Goal: Task Accomplishment & Management: Manage account settings

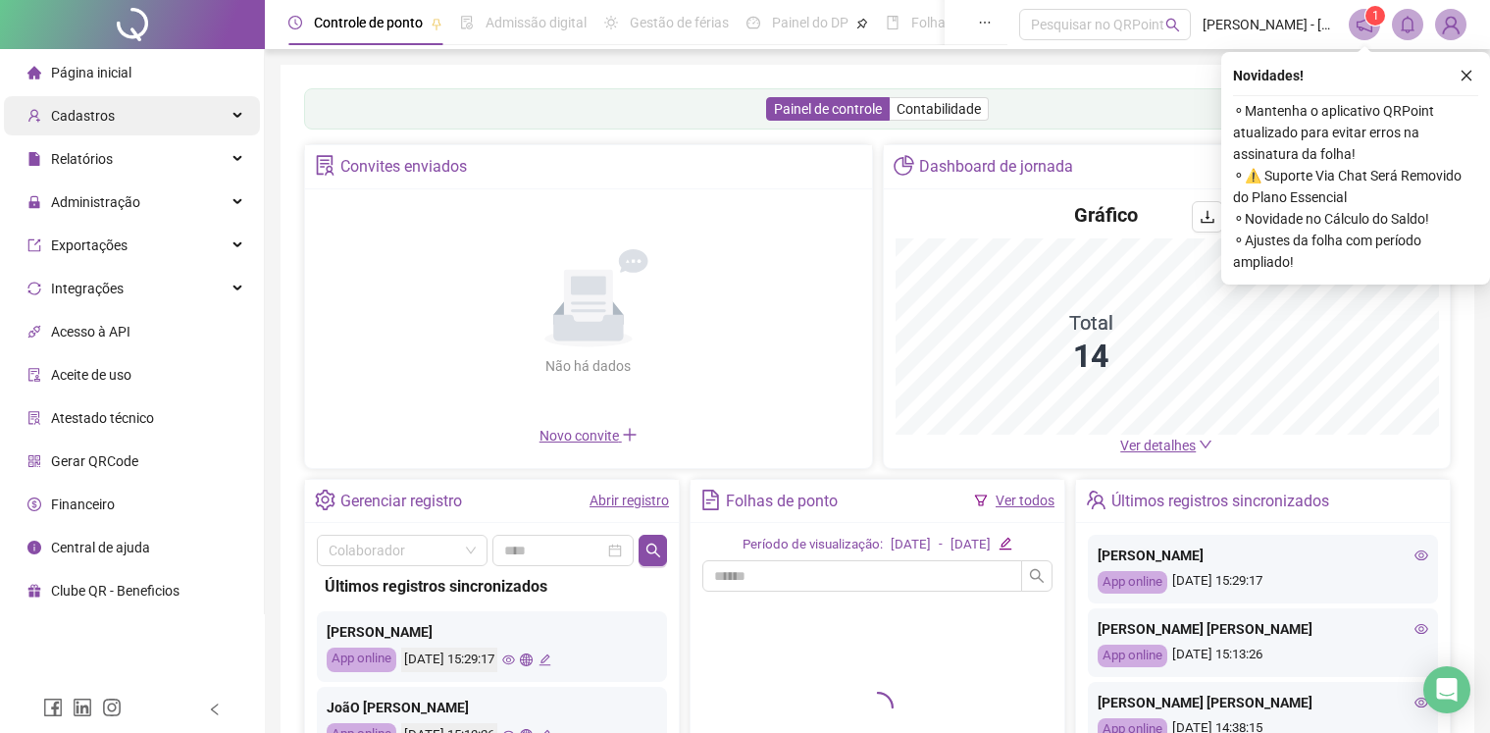
click at [98, 112] on span "Cadastros" at bounding box center [83, 116] width 64 height 16
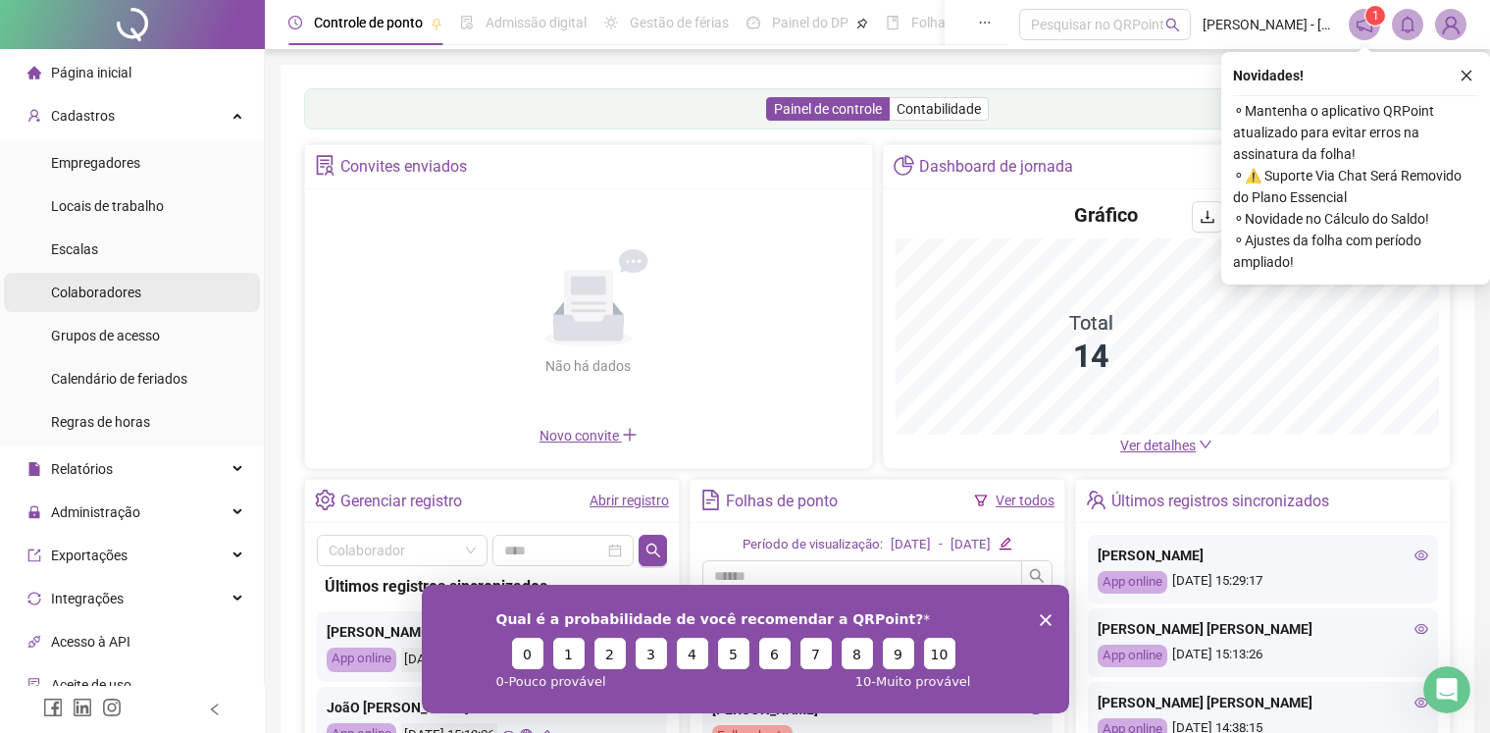
click at [127, 290] on span "Colaboradores" at bounding box center [96, 292] width 90 height 16
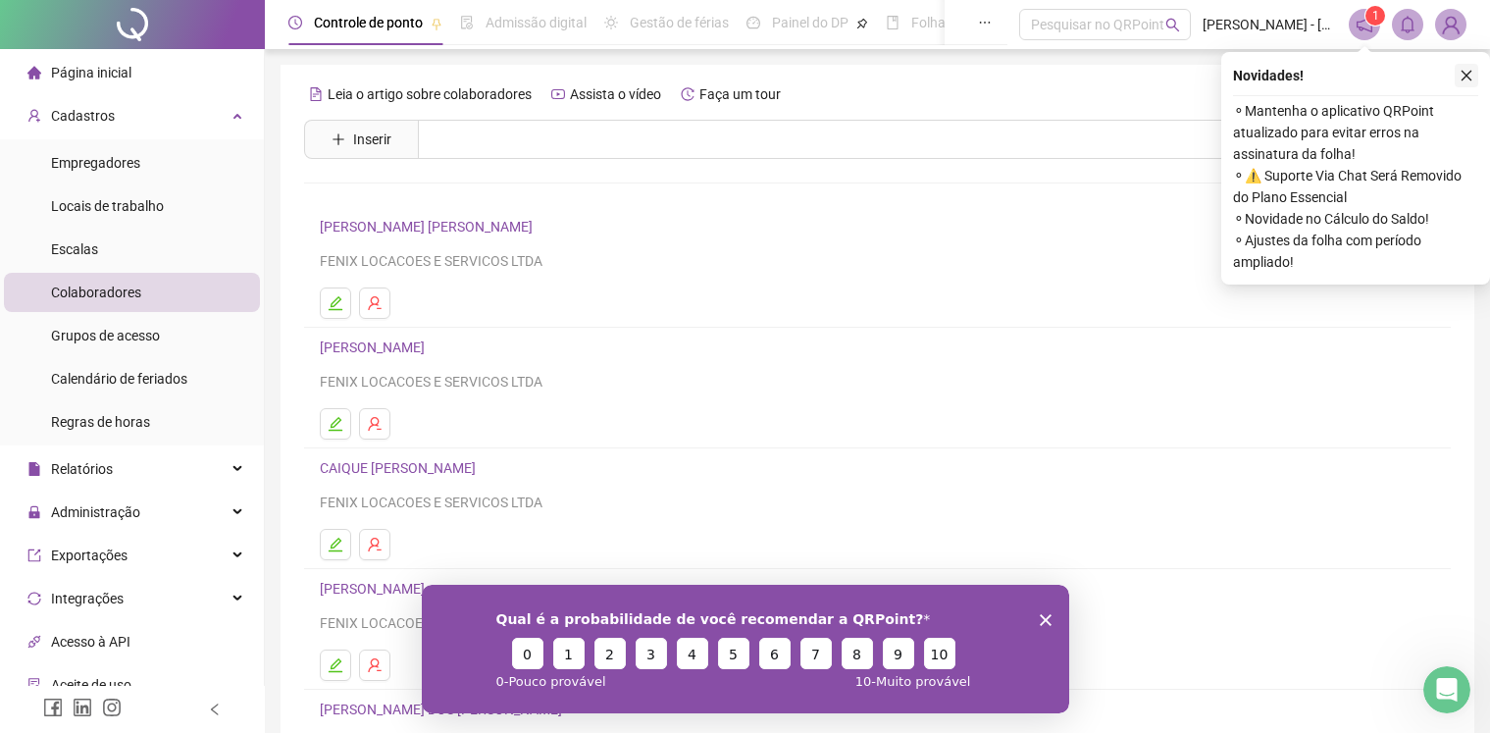
click at [1470, 81] on icon "close" at bounding box center [1466, 76] width 14 height 14
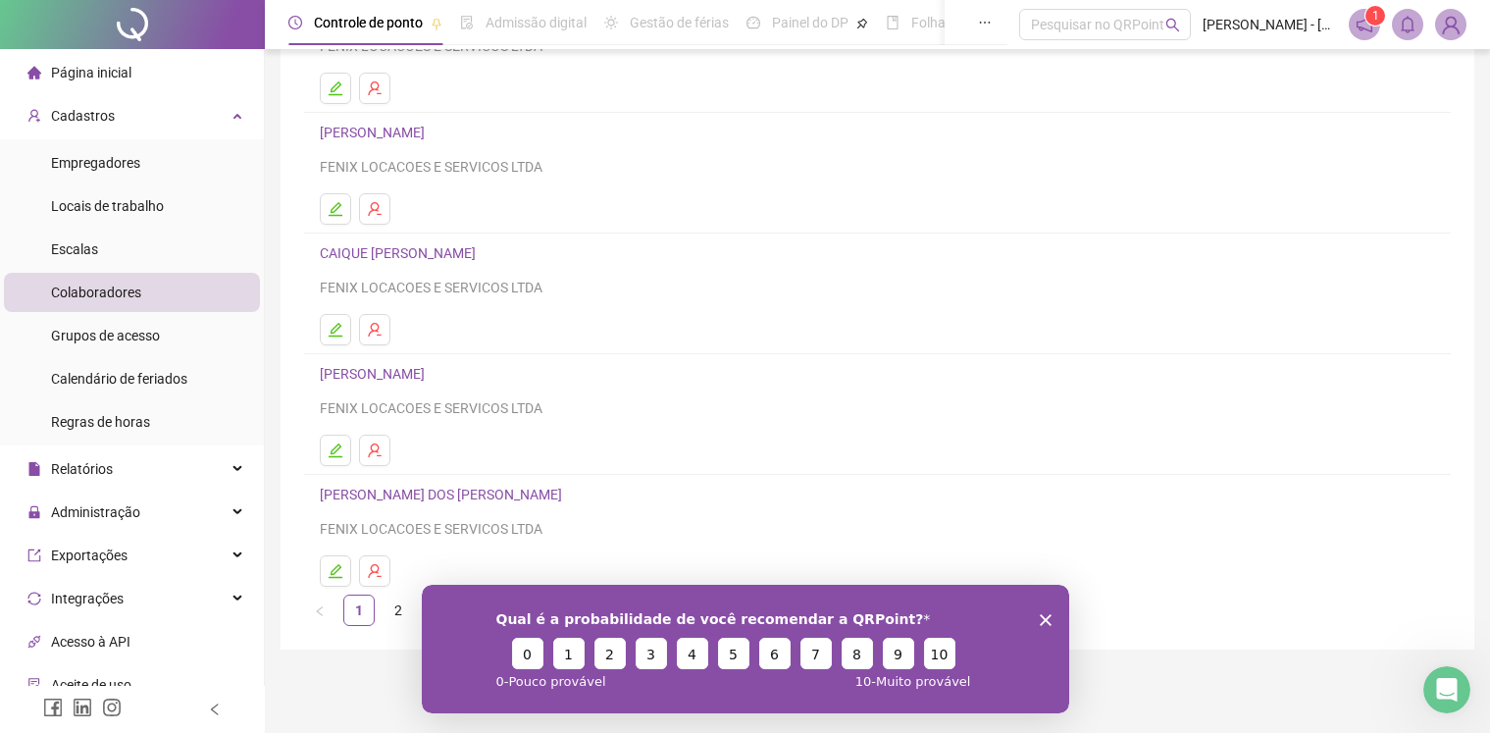
scroll to position [216, 0]
click at [385, 617] on link "2" at bounding box center [397, 608] width 29 height 29
click at [431, 500] on link "[PERSON_NAME]" at bounding box center [375, 493] width 111 height 16
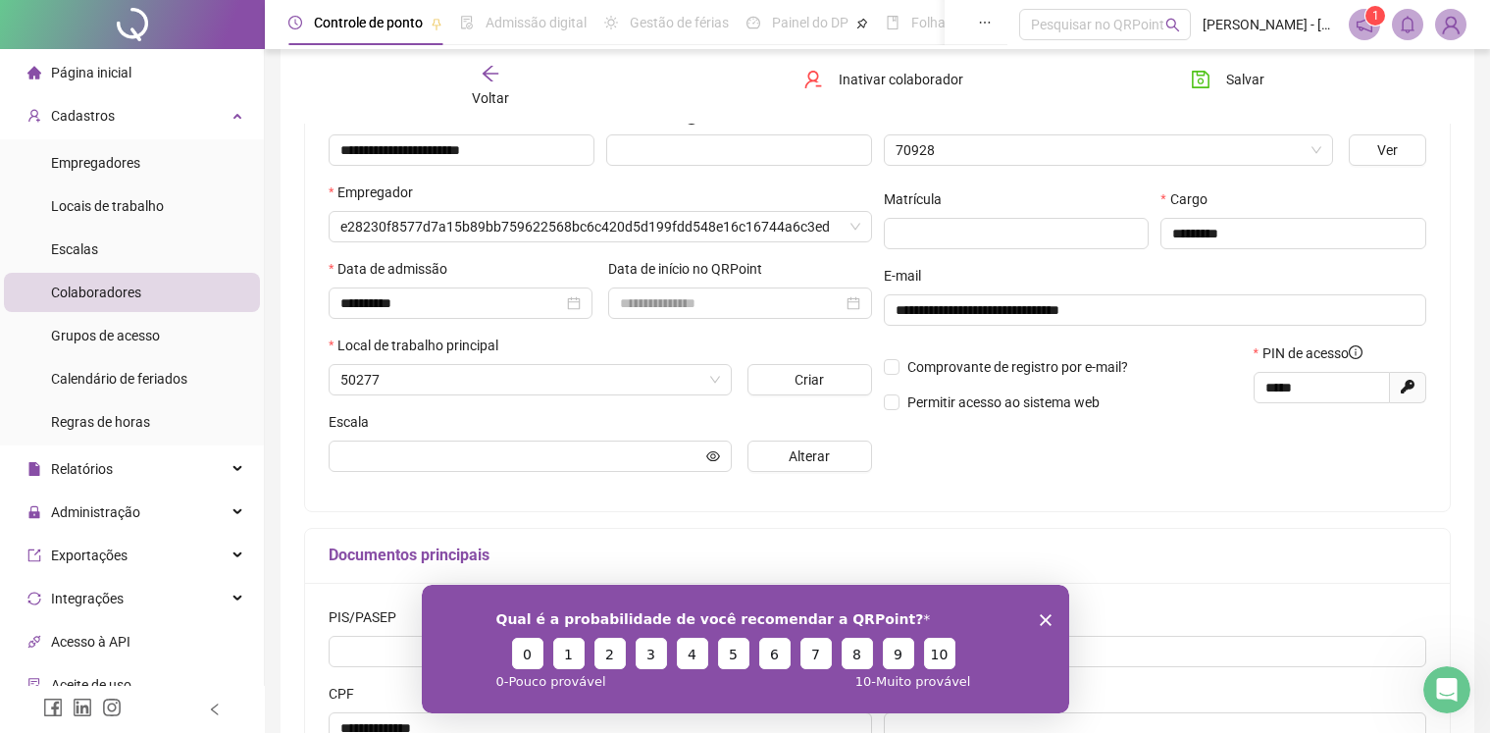
scroll to position [226, 0]
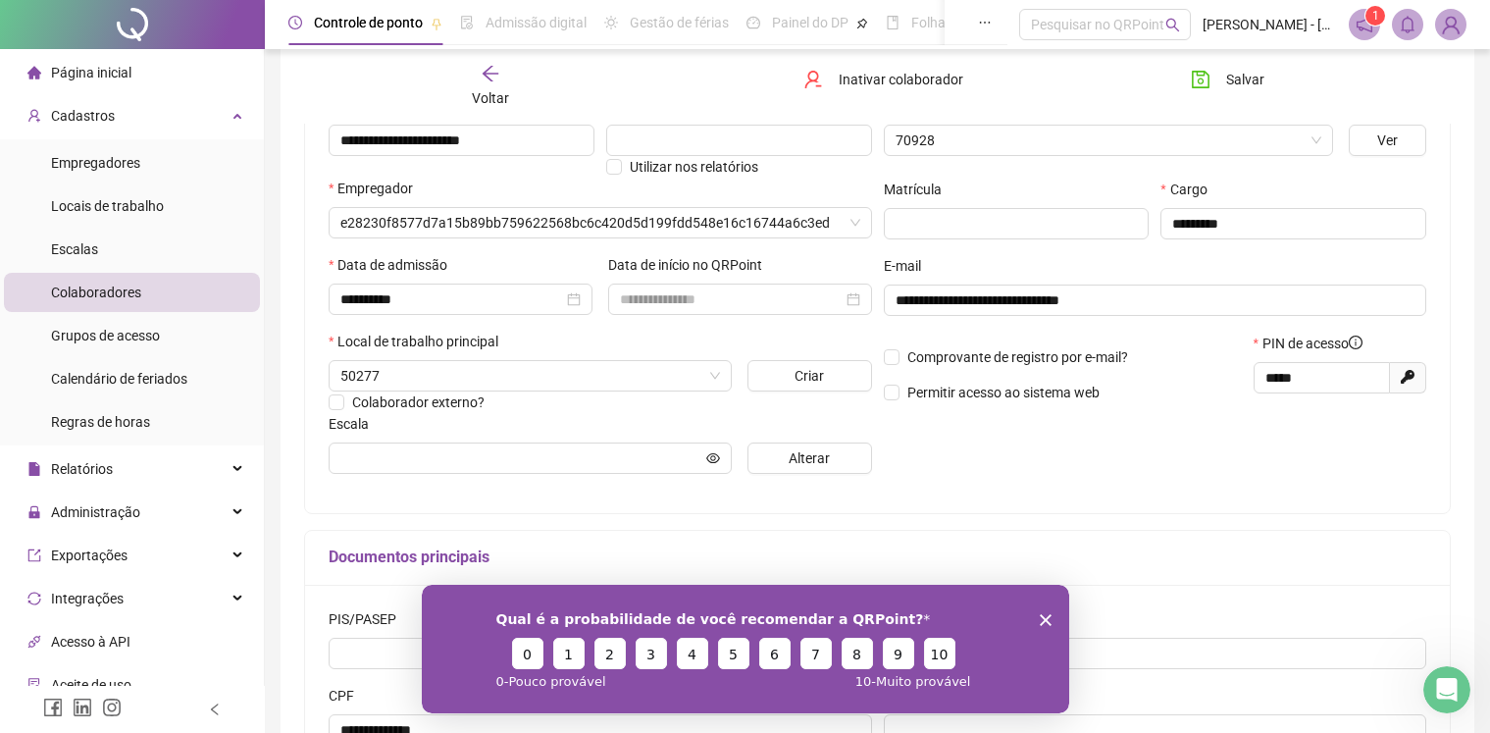
type input "********"
click at [1048, 622] on polygon "Encerrar pesquisa" at bounding box center [1045, 619] width 12 height 12
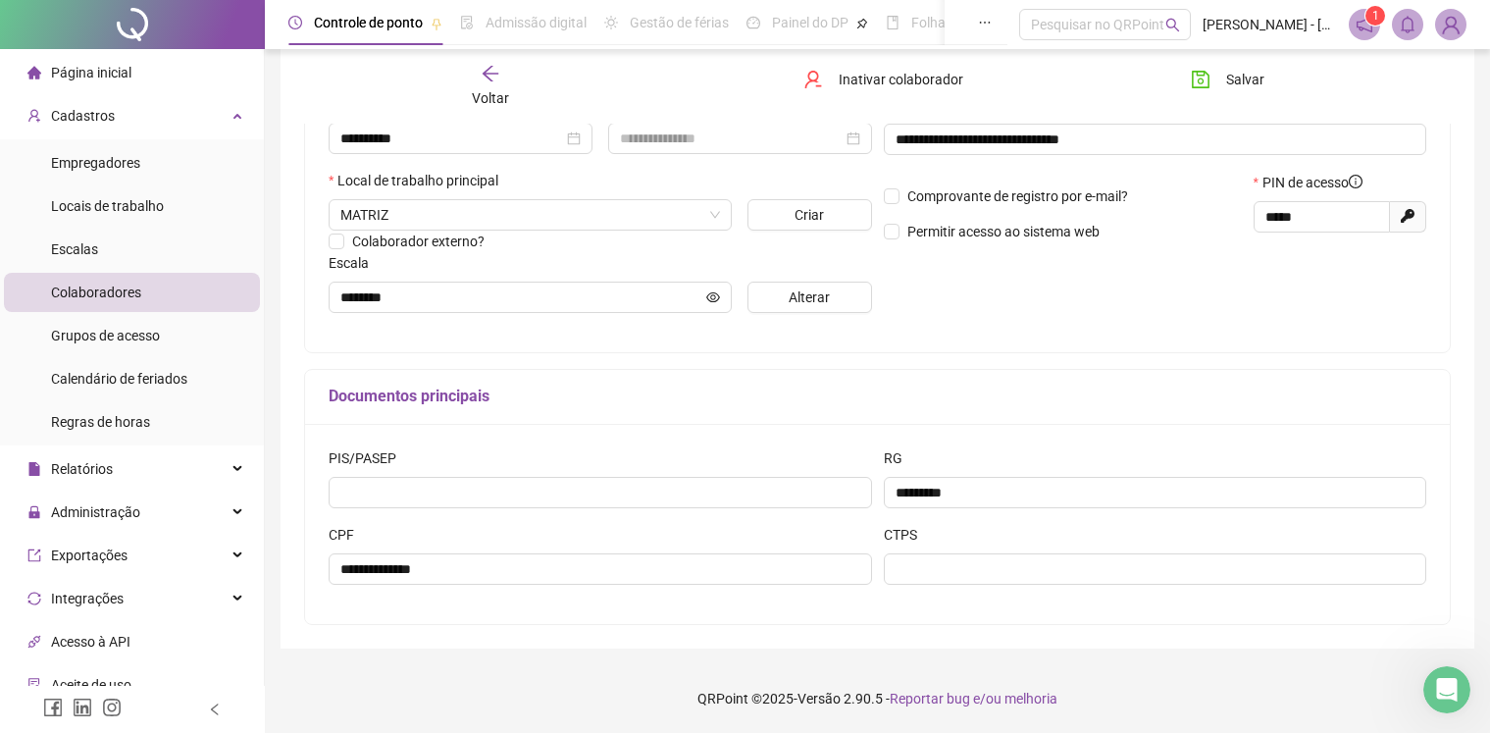
scroll to position [0, 0]
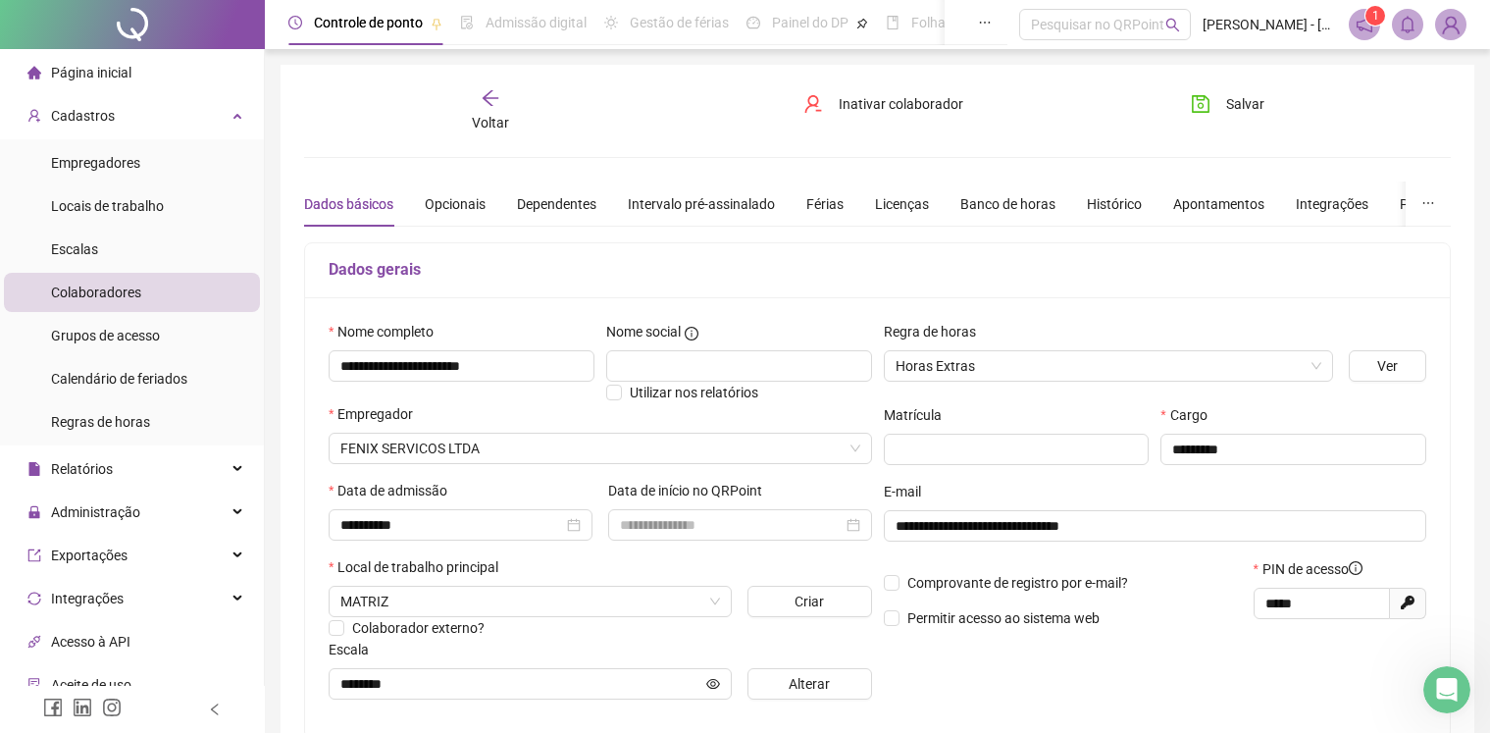
click at [475, 101] on div "Voltar" at bounding box center [490, 110] width 178 height 45
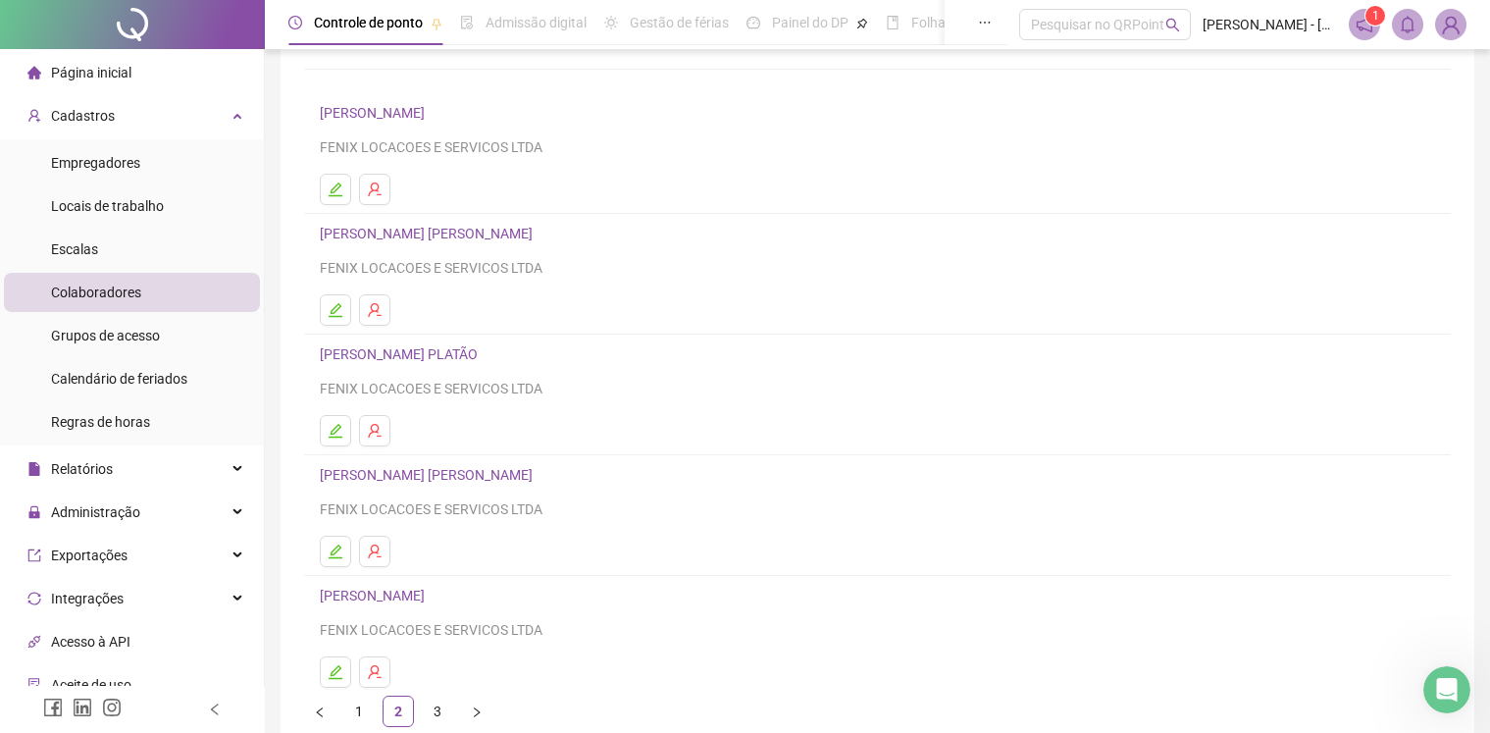
scroll to position [216, 0]
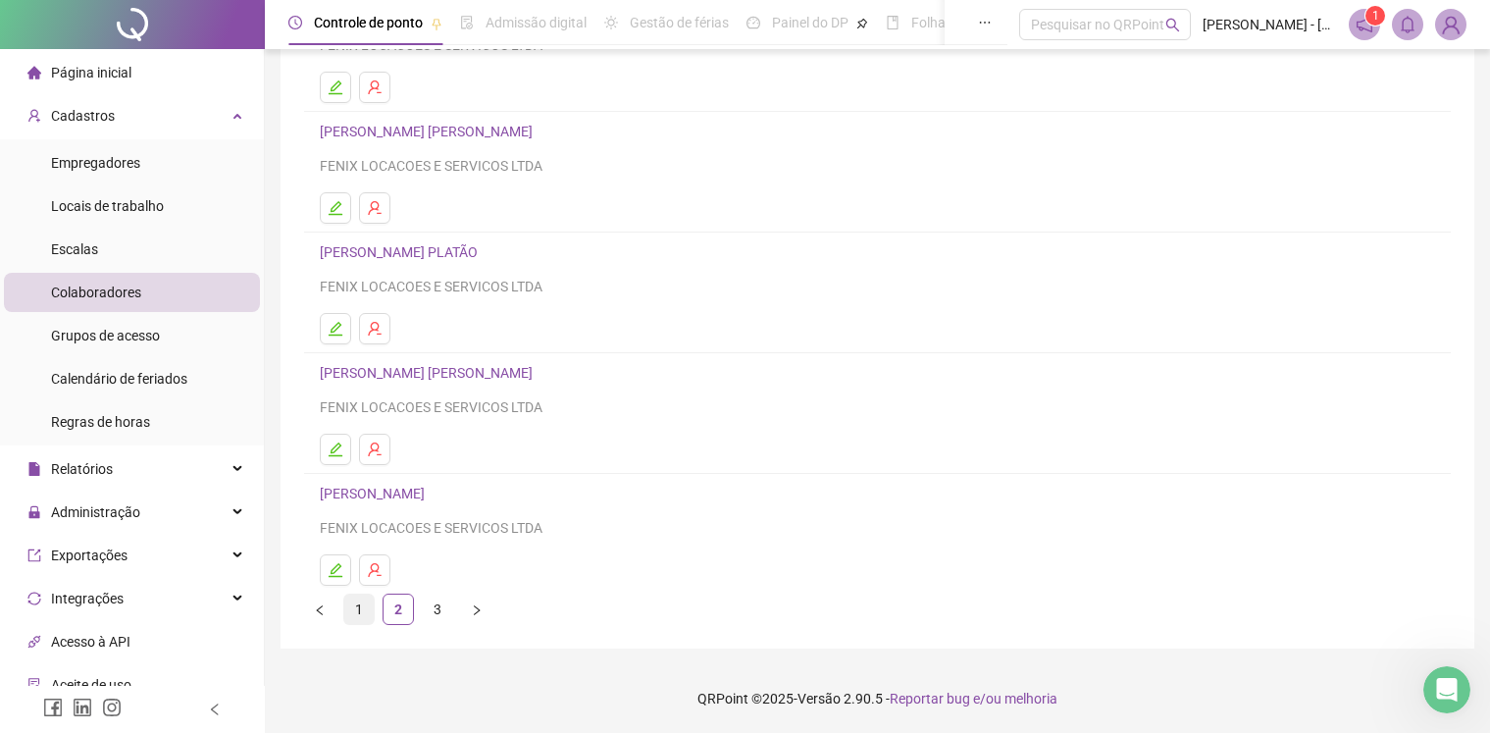
click at [351, 617] on link "1" at bounding box center [358, 608] width 29 height 29
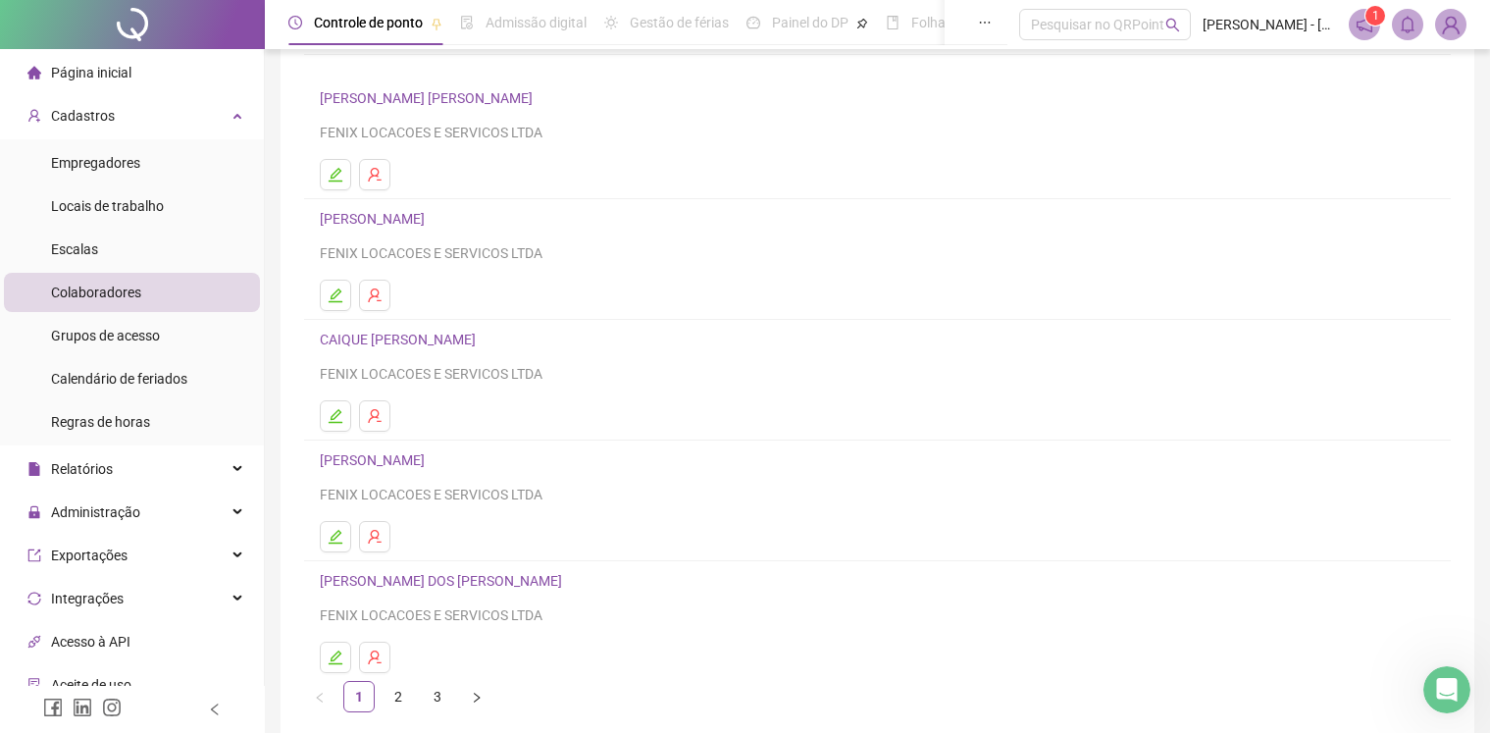
scroll to position [177, 0]
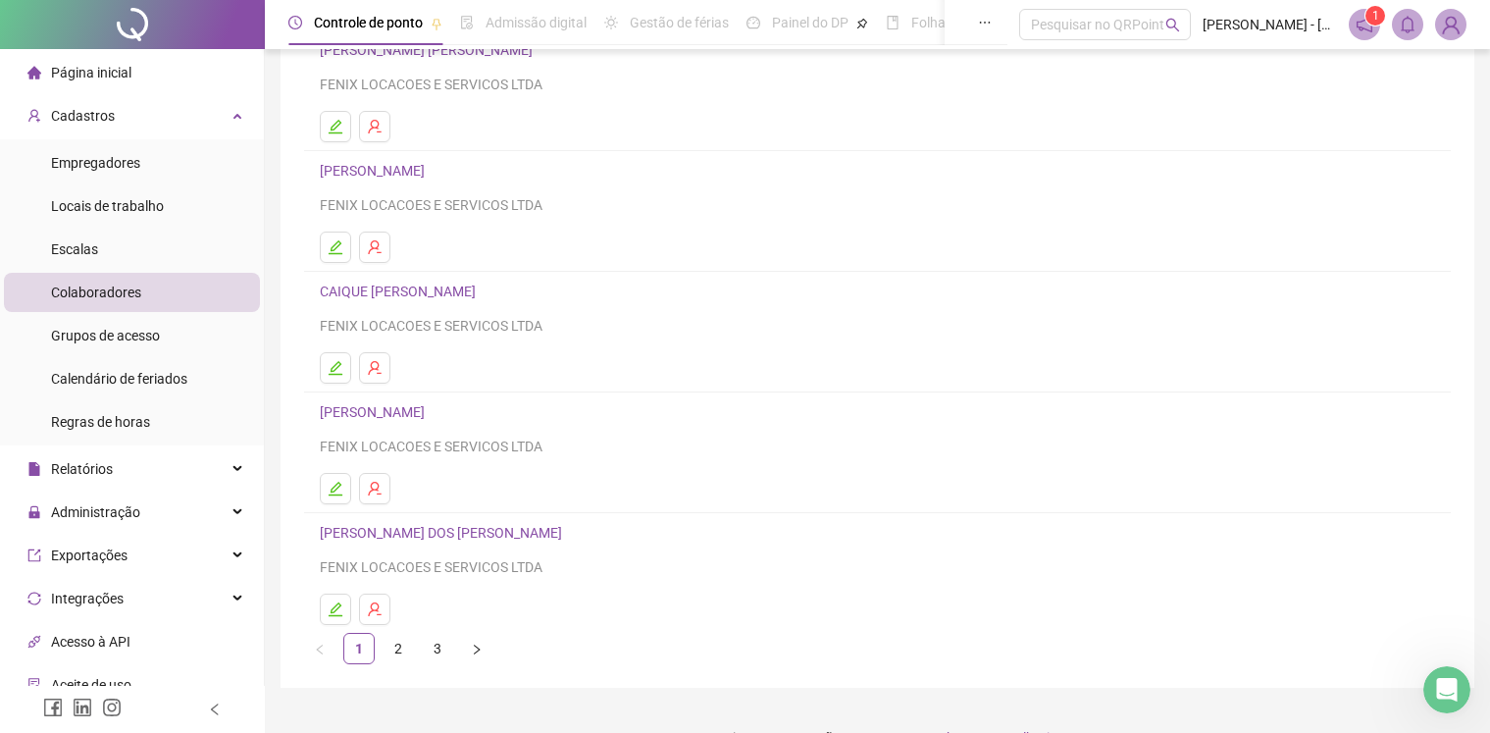
click at [406, 531] on link "[PERSON_NAME] DOS [PERSON_NAME]" at bounding box center [444, 533] width 248 height 16
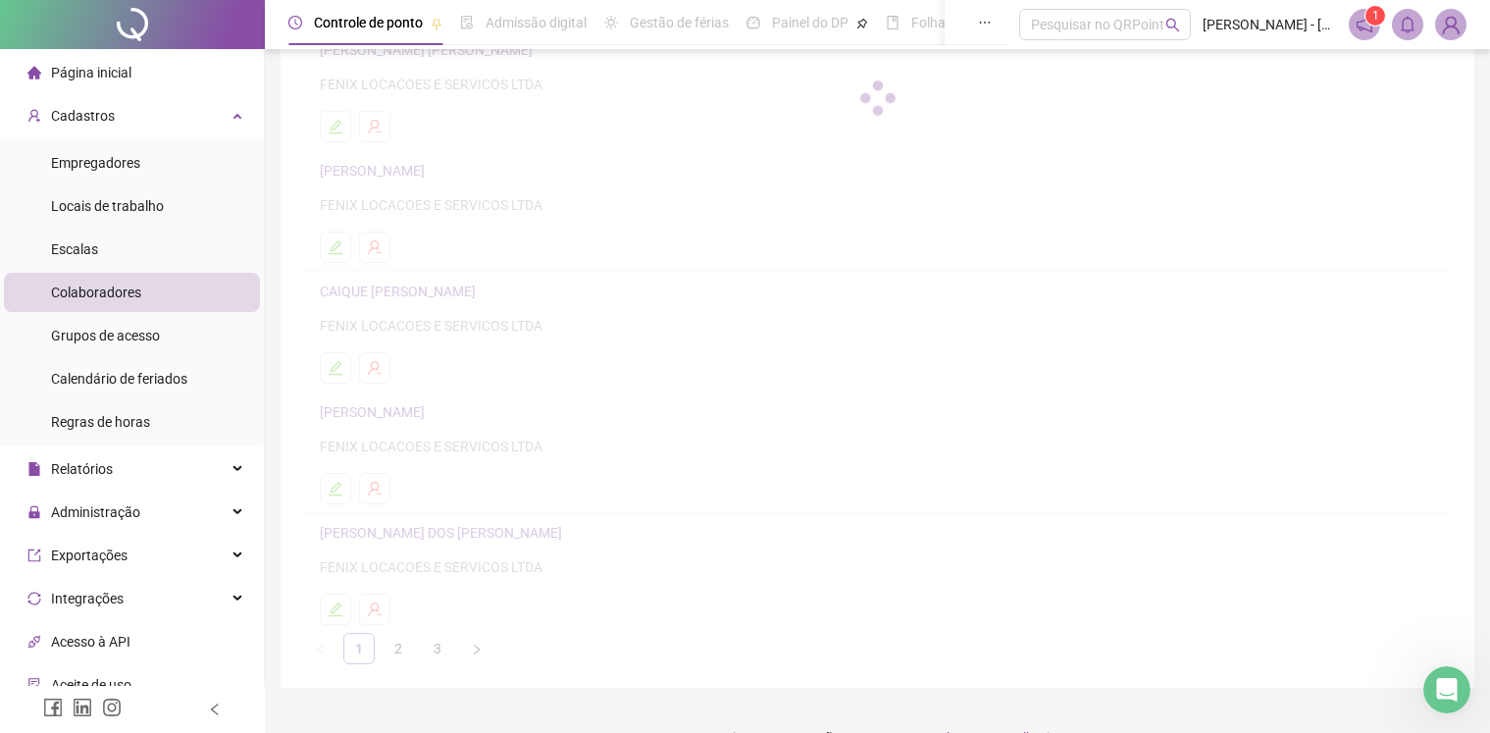
scroll to position [186, 0]
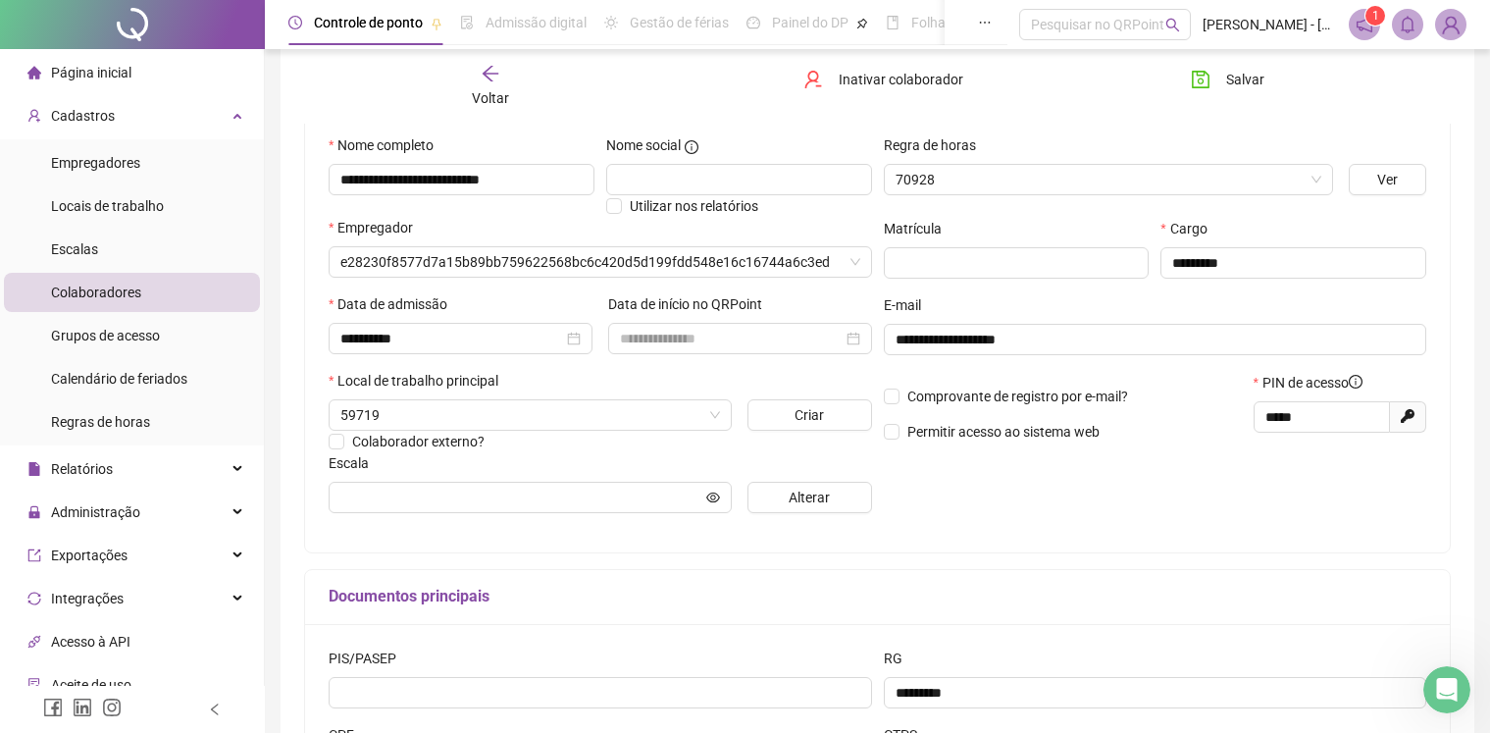
type input "********"
